Goal: Obtain resource: Obtain resource

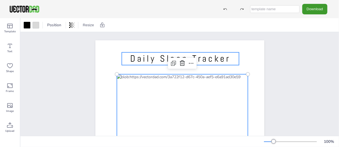
click at [234, 63] on p "Daily Sleep Tracker" at bounding box center [179, 58] width 117 height 13
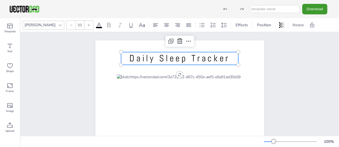
click at [179, 73] on div "[DOMAIN_NAME] Daily Sleep Tracker" at bounding box center [179, 149] width 169 height 218
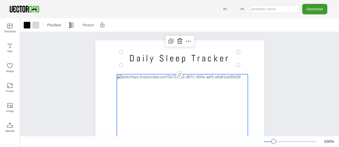
click at [89, 23] on button "Resize" at bounding box center [88, 25] width 16 height 9
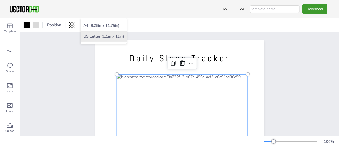
click at [102, 36] on li "US Letter (8.5in x 11in)" at bounding box center [103, 36] width 46 height 11
click at [91, 24] on button "Resize" at bounding box center [88, 25] width 16 height 9
click at [10, 45] on icon at bounding box center [10, 45] width 7 height 7
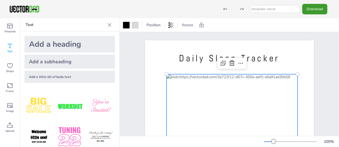
click at [10, 29] on icon at bounding box center [10, 26] width 7 height 7
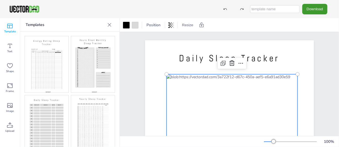
click at [221, 63] on icon at bounding box center [223, 63] width 7 height 7
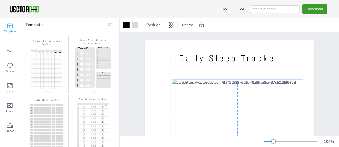
drag, startPoint x: 218, startPoint y: 79, endPoint x: 231, endPoint y: 90, distance: 16.8
click at [223, 40] on div "[DOMAIN_NAME] Daily Sleep Tracker" at bounding box center [229, 40] width 169 height 0
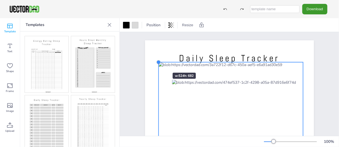
drag, startPoint x: 169, startPoint y: 80, endPoint x: 156, endPoint y: 63, distance: 21.8
click at [156, 63] on div at bounding box center [158, 62] width 4 height 4
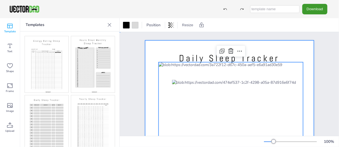
click at [282, 52] on div at bounding box center [229, 149] width 169 height 218
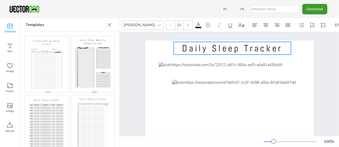
drag, startPoint x: 225, startPoint y: 58, endPoint x: 228, endPoint y: 47, distance: 10.6
click at [228, 47] on span "Daily Sleep Tracker" at bounding box center [232, 48] width 100 height 12
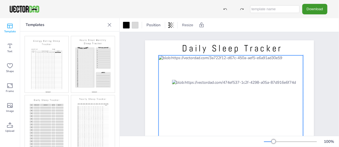
drag, startPoint x: 232, startPoint y: 78, endPoint x: 233, endPoint y: 71, distance: 7.5
click at [233, 70] on div at bounding box center [230, 149] width 144 height 188
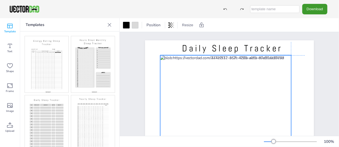
drag, startPoint x: 213, startPoint y: 86, endPoint x: 202, endPoint y: 61, distance: 26.7
click at [202, 61] on div at bounding box center [225, 140] width 131 height 171
click at [224, 68] on div at bounding box center [225, 140] width 131 height 171
drag, startPoint x: 161, startPoint y: 59, endPoint x: 159, endPoint y: 59, distance: 2.8
click at [160, 59] on div at bounding box center [225, 140] width 131 height 171
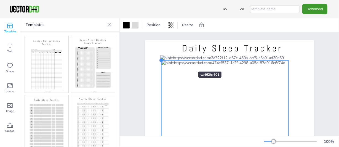
drag, startPoint x: 157, startPoint y: 56, endPoint x: 237, endPoint y: 61, distance: 80.0
click at [183, 61] on div "[DOMAIN_NAME] Daily Sleep Tracker" at bounding box center [229, 149] width 169 height 218
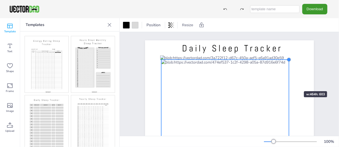
drag, startPoint x: 287, startPoint y: 59, endPoint x: 288, endPoint y: 95, distance: 35.9
click at [288, 94] on div "[DOMAIN_NAME] Daily Sleep Tracker" at bounding box center [229, 149] width 169 height 218
